Goal: Task Accomplishment & Management: Manage account settings

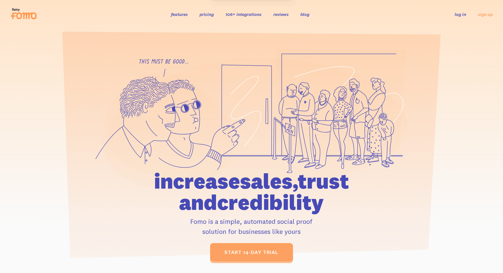
click at [463, 14] on link "log in" at bounding box center [460, 14] width 11 height 6
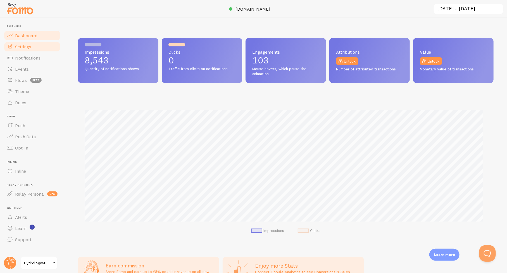
click at [19, 45] on span "Settings" at bounding box center [23, 47] width 16 height 6
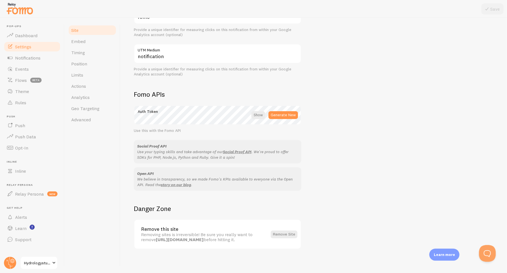
scroll to position [254, 0]
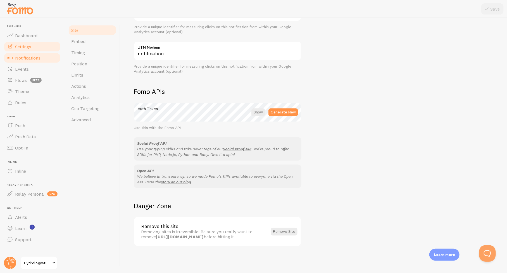
click at [30, 57] on span "Notifications" at bounding box center [27, 58] width 25 height 6
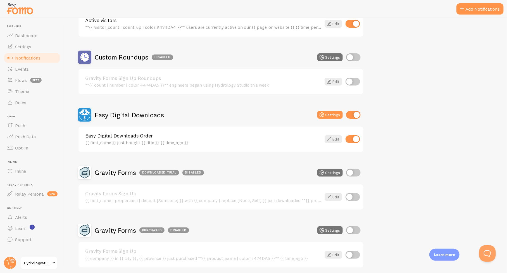
scroll to position [104, 0]
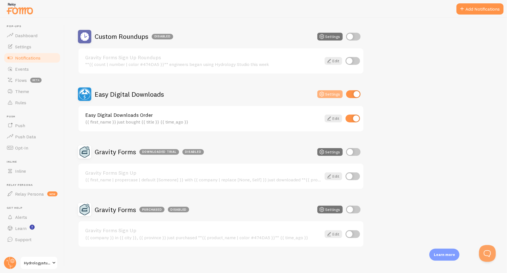
click at [339, 94] on button "Settings" at bounding box center [329, 94] width 25 height 8
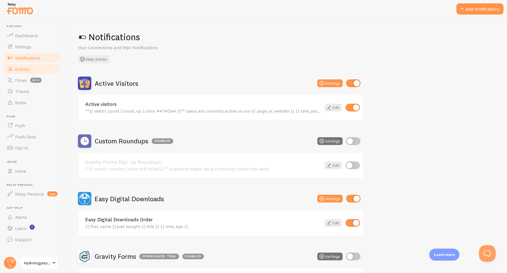
click at [21, 68] on span "Events" at bounding box center [22, 69] width 14 height 6
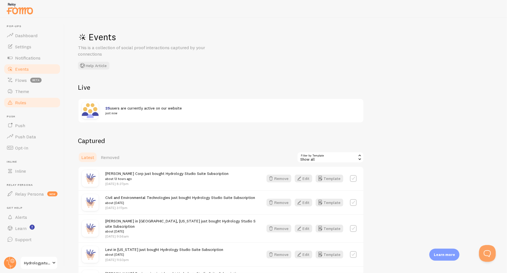
click at [19, 103] on span "Rules" at bounding box center [20, 103] width 11 height 6
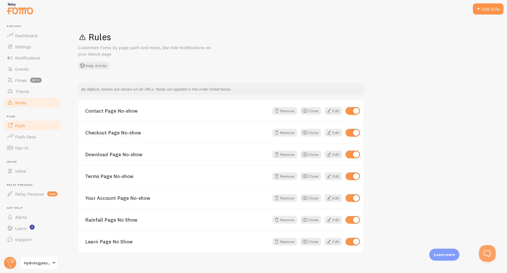
click at [23, 126] on span "Push" at bounding box center [20, 126] width 10 height 6
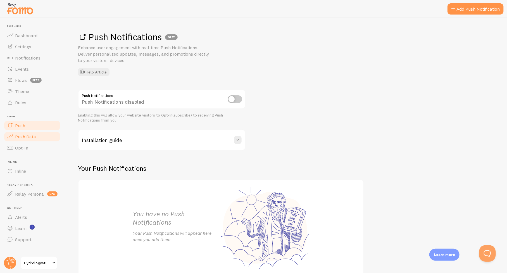
click at [21, 135] on span "Push Data" at bounding box center [25, 137] width 21 height 6
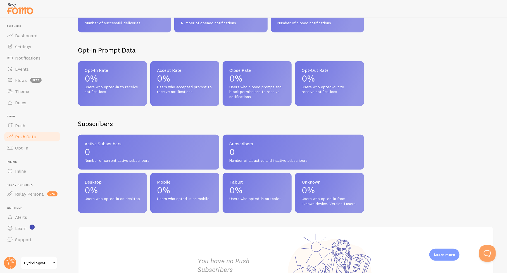
scroll to position [140, 0]
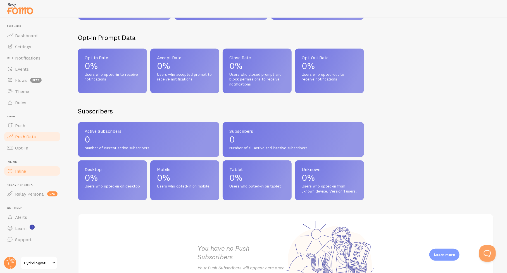
click at [21, 171] on span "Inline" at bounding box center [20, 171] width 11 height 6
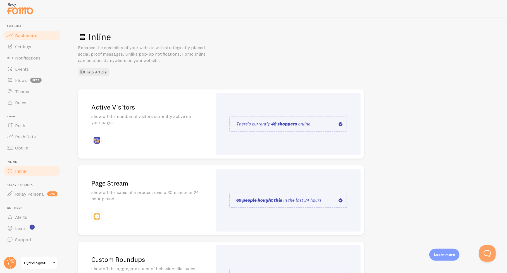
click at [27, 36] on span "Dashboard" at bounding box center [26, 36] width 22 height 6
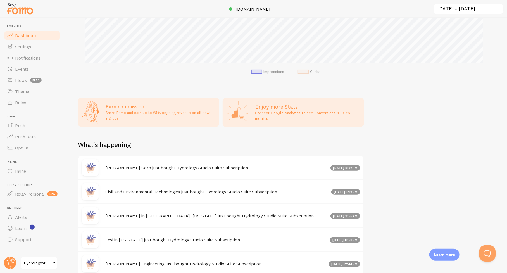
scroll to position [212, 0]
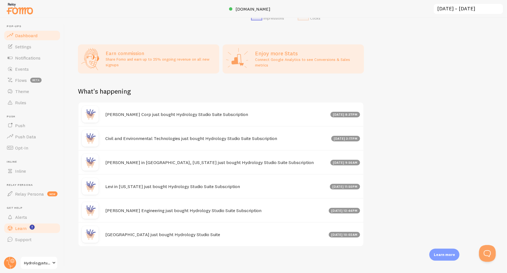
click at [20, 228] on span "Learn" at bounding box center [20, 228] width 11 height 6
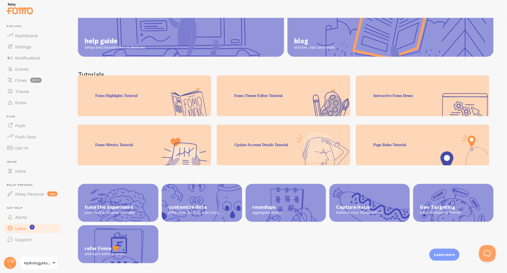
scroll to position [78, 0]
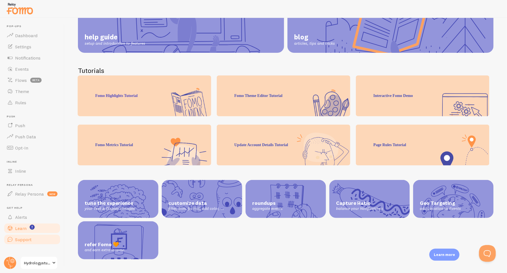
click at [20, 241] on span "Support" at bounding box center [23, 240] width 16 height 6
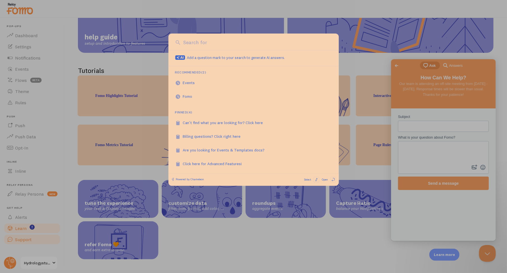
scroll to position [0, 0]
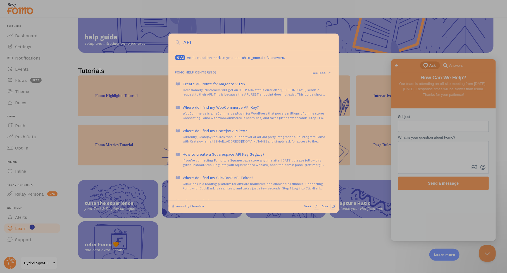
type input "API"
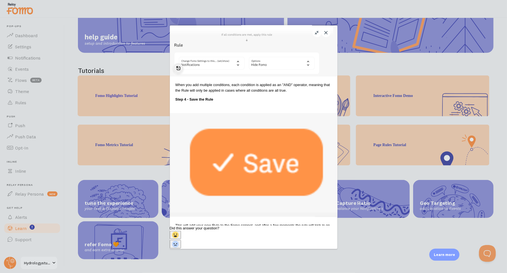
scroll to position [434, 0]
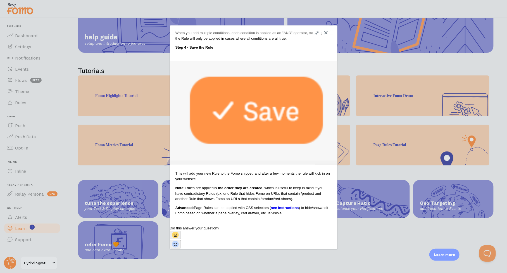
click at [271, 206] on link "see instructions" at bounding box center [285, 208] width 28 height 4
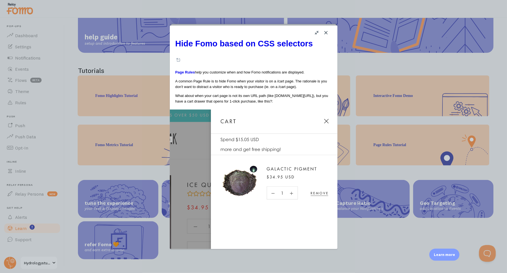
scroll to position [392, 0]
click at [327, 35] on button "Close" at bounding box center [326, 32] width 9 height 9
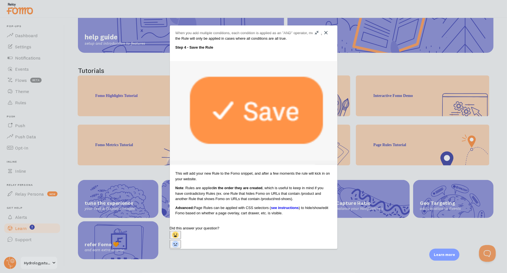
click at [325, 33] on button "Close" at bounding box center [326, 32] width 9 height 9
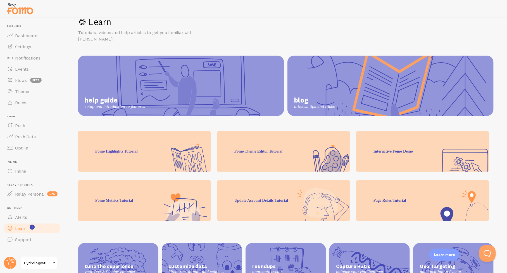
scroll to position [0, 0]
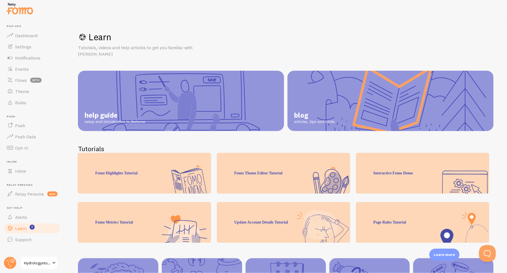
click at [16, 8] on img at bounding box center [20, 8] width 28 height 14
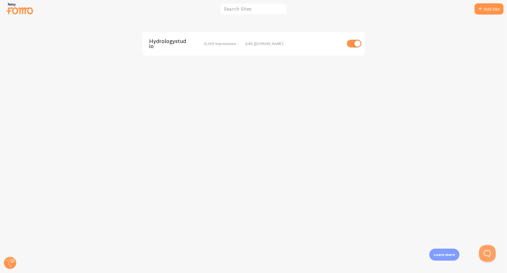
click at [18, 11] on img at bounding box center [20, 8] width 28 height 14
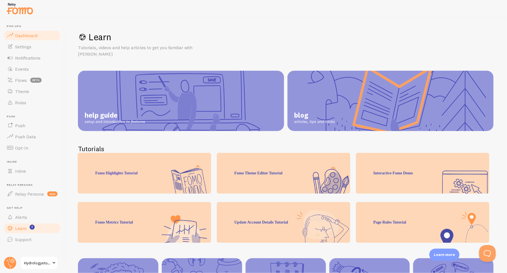
click at [23, 35] on span "Dashboard" at bounding box center [26, 36] width 22 height 6
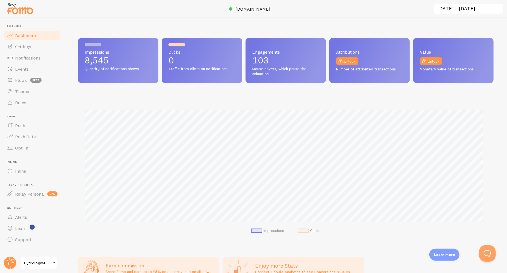
scroll to position [147, 412]
click at [20, 92] on span "Theme" at bounding box center [22, 92] width 14 height 6
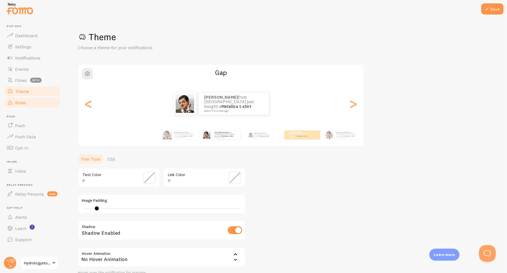
click at [19, 105] on span "Rules" at bounding box center [20, 103] width 11 height 6
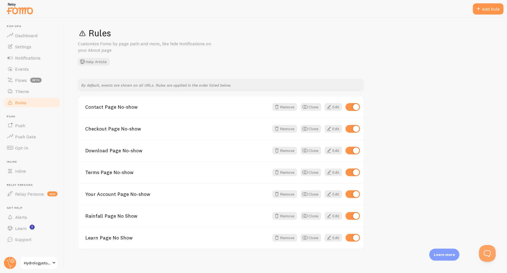
scroll to position [6, 0]
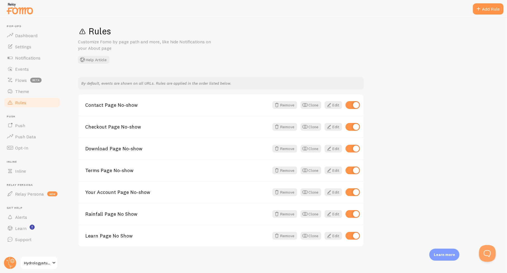
click at [440, 256] on p "Learn more" at bounding box center [444, 254] width 21 height 5
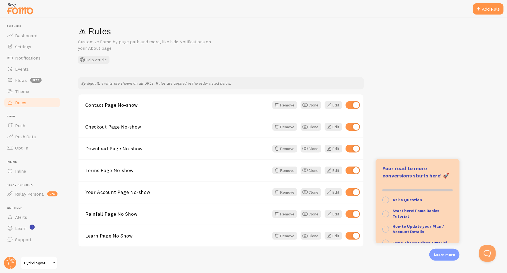
scroll to position [0, 0]
click at [299, 256] on div "Rules Customize Fomo by page path and more, like hide Notifications on your Abo…" at bounding box center [286, 145] width 443 height 255
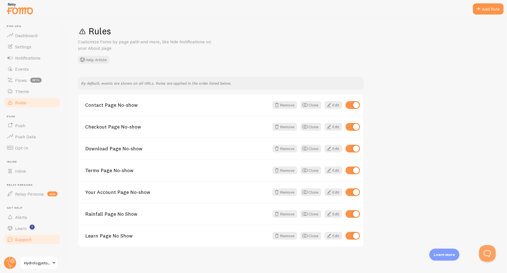
click at [20, 238] on span "Support" at bounding box center [23, 240] width 16 height 6
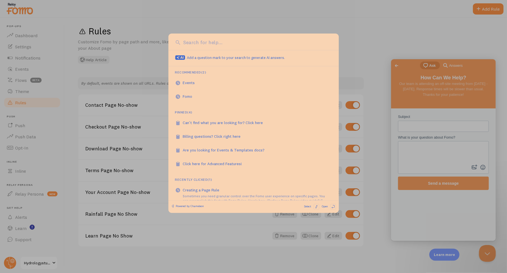
click at [18, 47] on div at bounding box center [253, 136] width 507 height 273
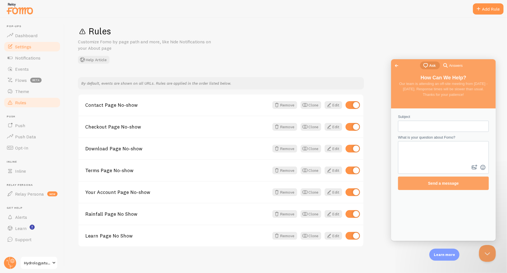
click at [20, 47] on span "Settings" at bounding box center [23, 47] width 16 height 6
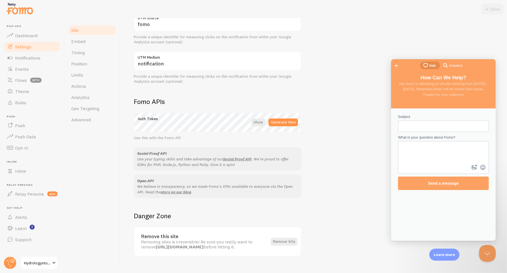
scroll to position [254, 0]
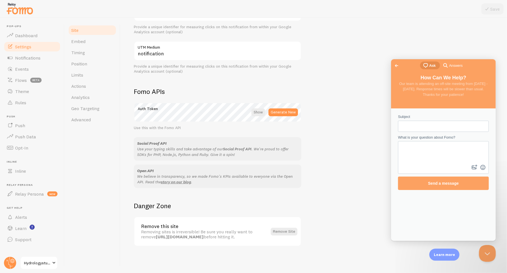
click at [242, 148] on link "Social Proof API" at bounding box center [237, 148] width 28 height 5
click at [81, 120] on span "Advanced" at bounding box center [81, 120] width 20 height 6
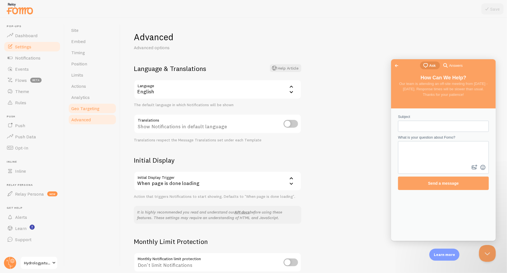
click at [90, 109] on span "Geo Targeting" at bounding box center [85, 109] width 28 height 6
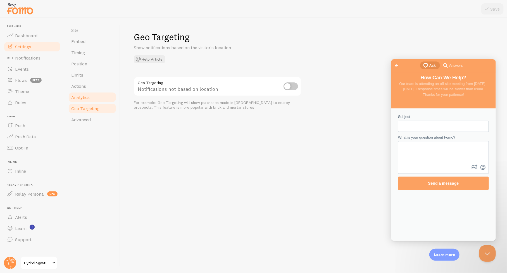
click at [82, 95] on span "Analytics" at bounding box center [80, 97] width 18 height 6
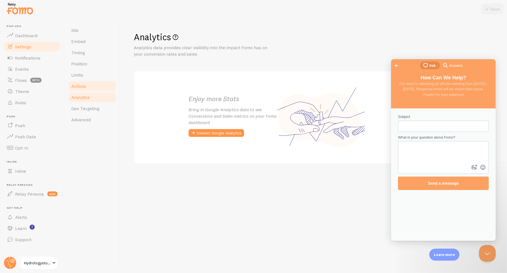
click at [80, 88] on span "Actions" at bounding box center [78, 86] width 15 height 6
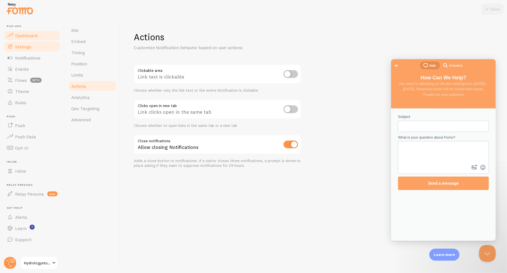
click at [25, 35] on span "Dashboard" at bounding box center [26, 36] width 22 height 6
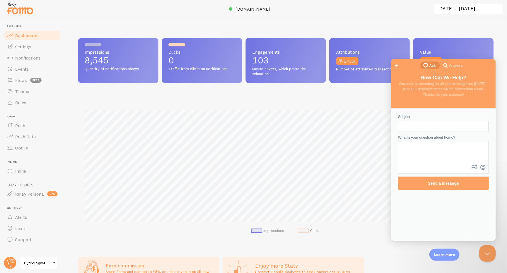
scroll to position [147, 412]
click at [26, 47] on span "Settings" at bounding box center [23, 47] width 16 height 6
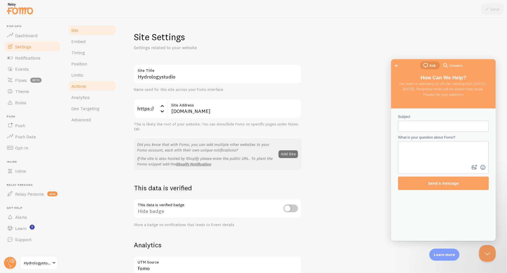
click at [78, 86] on span "Actions" at bounding box center [78, 86] width 15 height 6
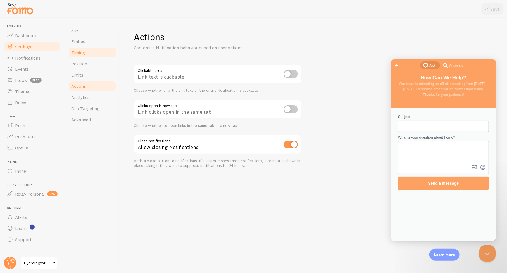
click at [78, 52] on span "Timing" at bounding box center [78, 53] width 14 height 6
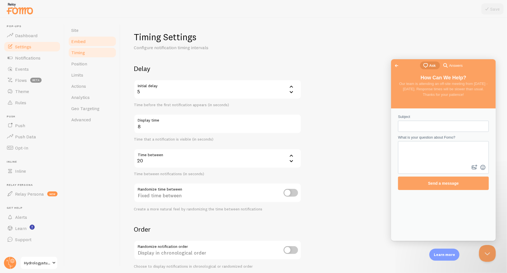
click at [78, 40] on span "Embed" at bounding box center [78, 42] width 14 height 6
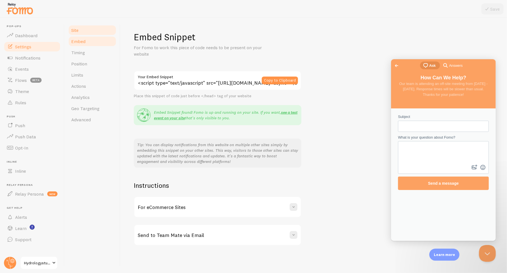
click at [75, 30] on span "Site" at bounding box center [74, 30] width 7 height 6
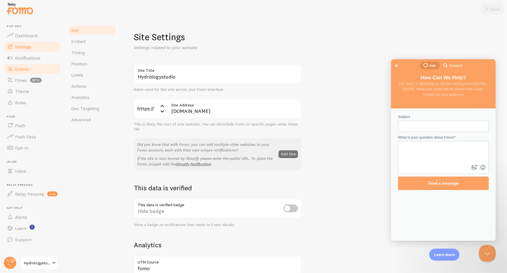
click at [23, 68] on span "Events" at bounding box center [22, 69] width 14 height 6
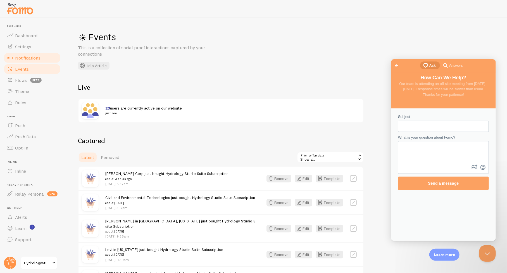
click at [22, 58] on span "Notifications" at bounding box center [27, 58] width 25 height 6
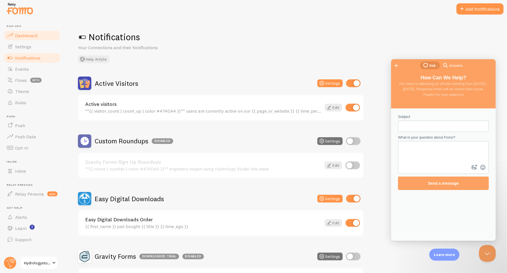
click at [24, 36] on span "Dashboard" at bounding box center [26, 36] width 22 height 6
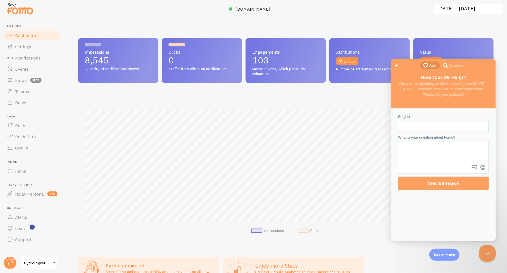
scroll to position [147, 412]
click at [398, 66] on span "Go back" at bounding box center [396, 65] width 7 height 7
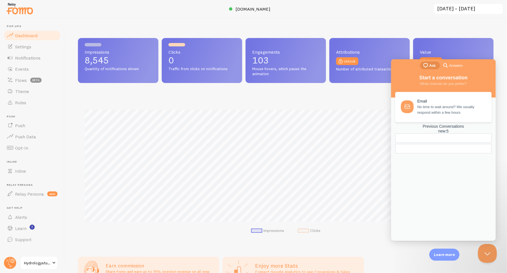
click at [488, 253] on button "Close Beacon popover" at bounding box center [486, 252] width 17 height 17
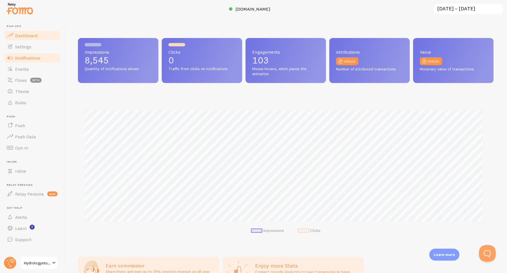
click at [20, 58] on span "Notifications" at bounding box center [27, 58] width 25 height 6
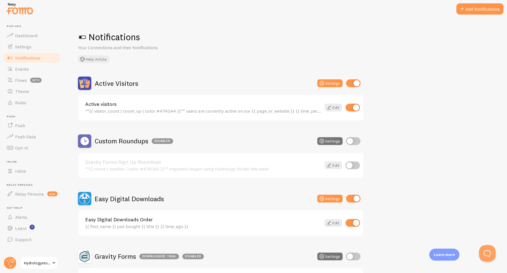
scroll to position [28, 0]
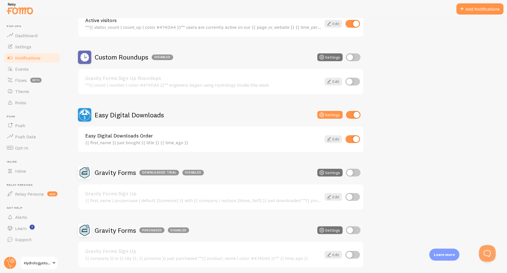
scroll to position [104, 0]
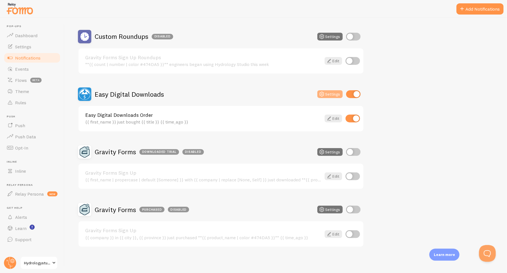
click at [326, 93] on button "Settings" at bounding box center [329, 94] width 25 height 8
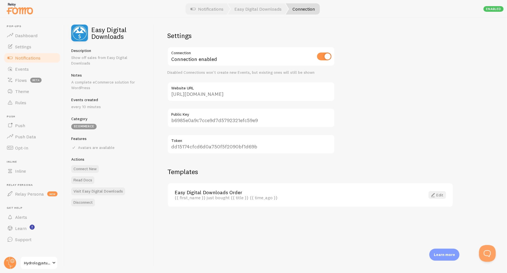
click at [439, 195] on link "Edit" at bounding box center [438, 195] width 18 height 8
